Goal: Information Seeking & Learning: Learn about a topic

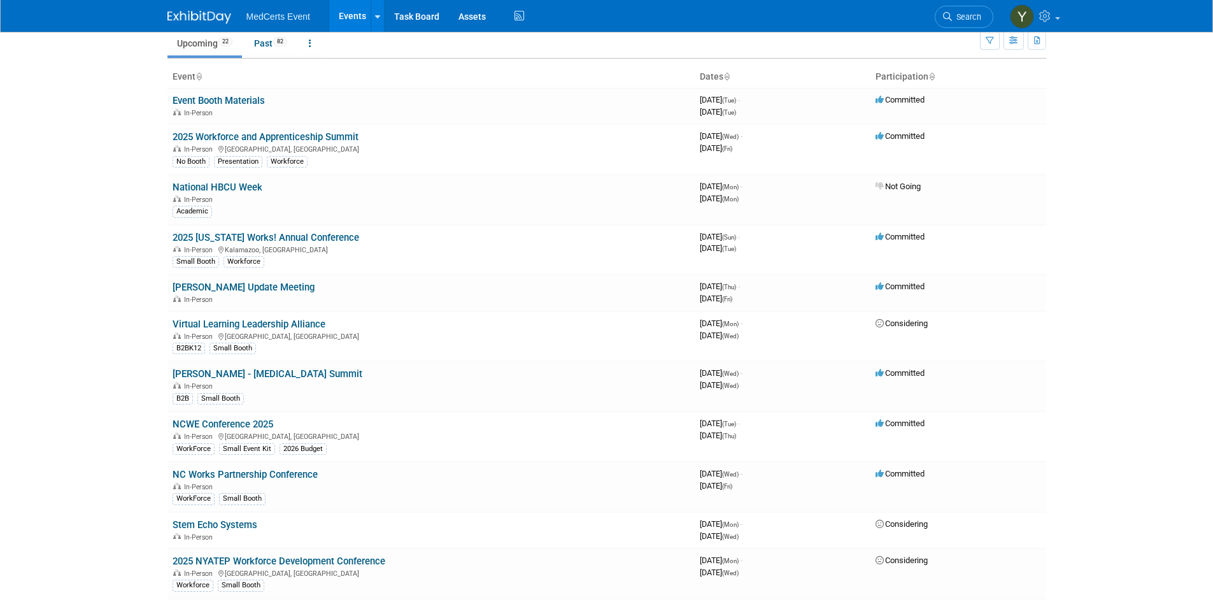
scroll to position [127, 0]
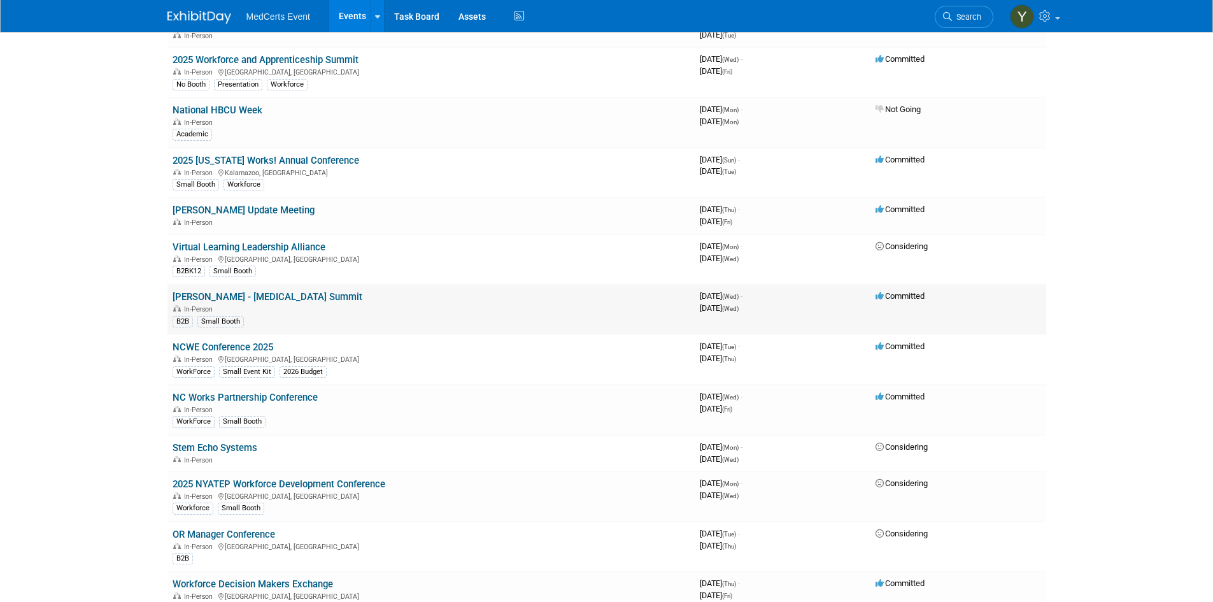
click at [283, 297] on link "[PERSON_NAME] - [MEDICAL_DATA] Summit" at bounding box center [268, 296] width 190 height 11
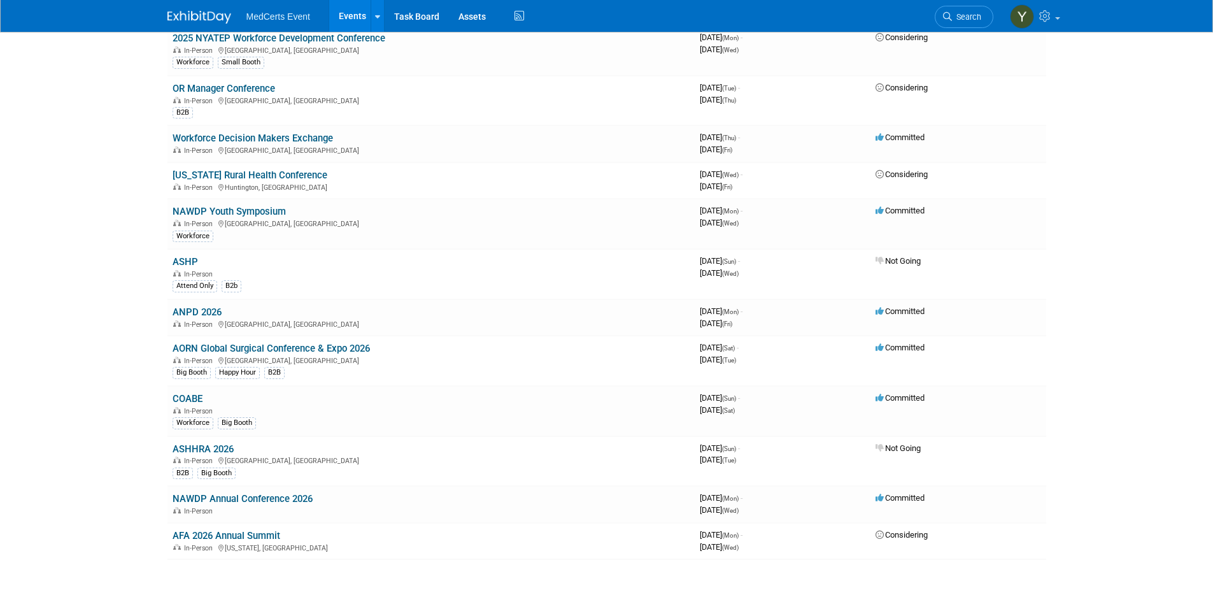
scroll to position [637, 0]
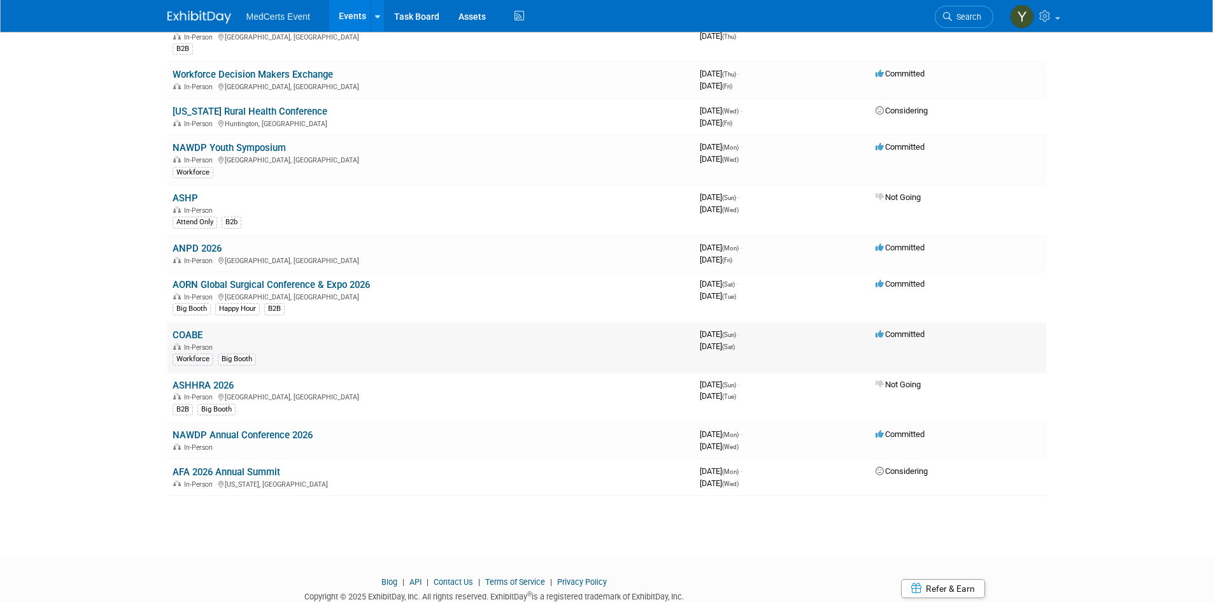
click at [396, 353] on div "Workforce Big Booth" at bounding box center [431, 357] width 517 height 13
click at [190, 333] on link "COABE" at bounding box center [188, 334] width 30 height 11
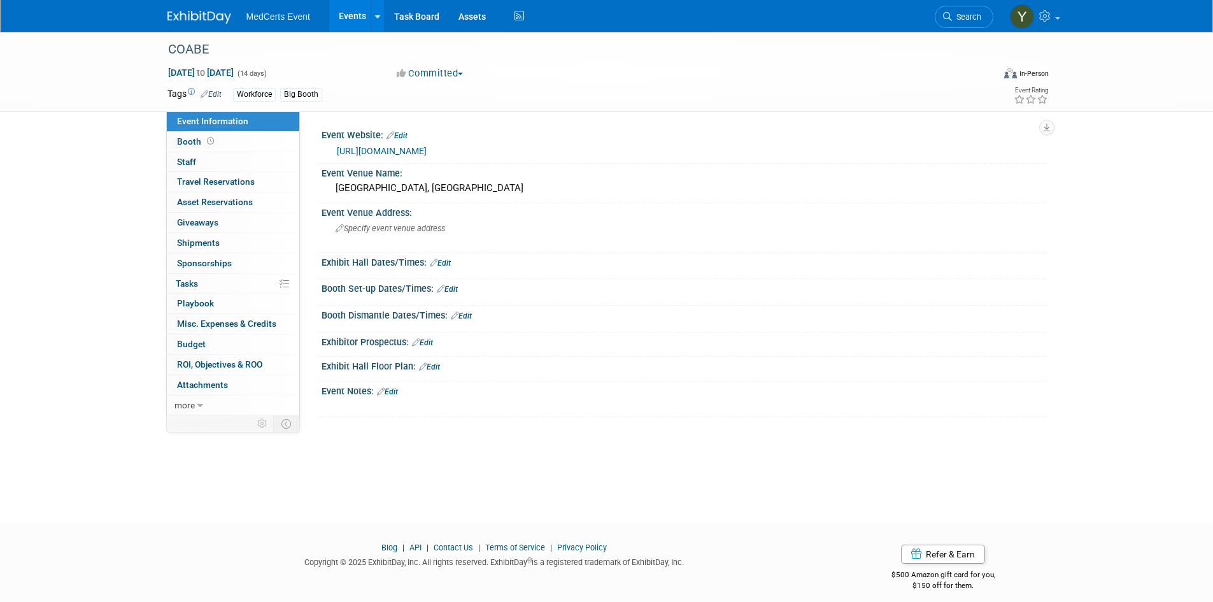
click at [345, 151] on link "https://coabe.org/" at bounding box center [382, 151] width 90 height 10
click at [234, 74] on span "Apr 12, 2026 to Apr 25, 2026" at bounding box center [200, 72] width 67 height 11
select select "3"
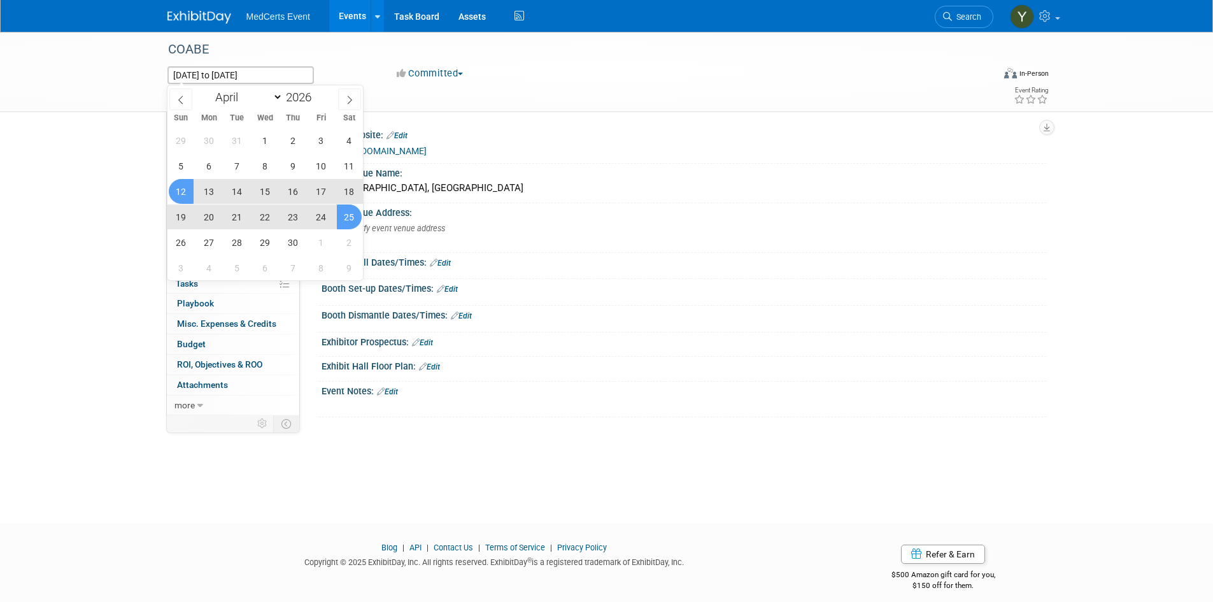
click at [264, 187] on span "15" at bounding box center [265, 191] width 25 height 25
type input "Apr 15, 2026"
click at [185, 185] on span "12" at bounding box center [181, 191] width 25 height 25
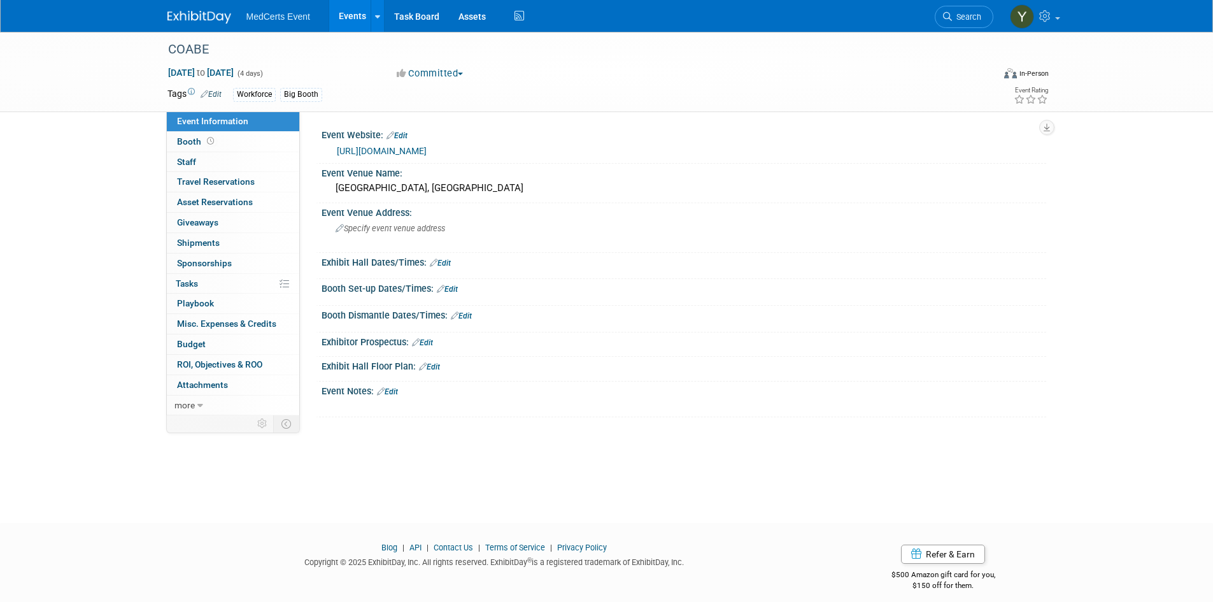
click at [359, 15] on link "Events" at bounding box center [352, 16] width 46 height 32
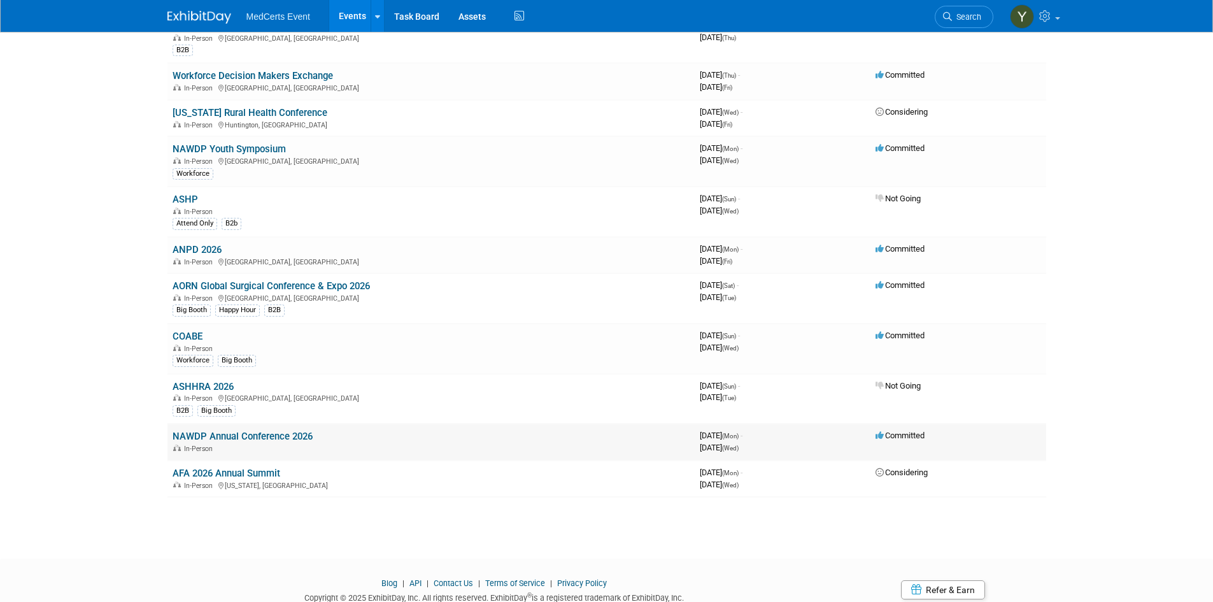
scroll to position [637, 0]
